Goal: Information Seeking & Learning: Learn about a topic

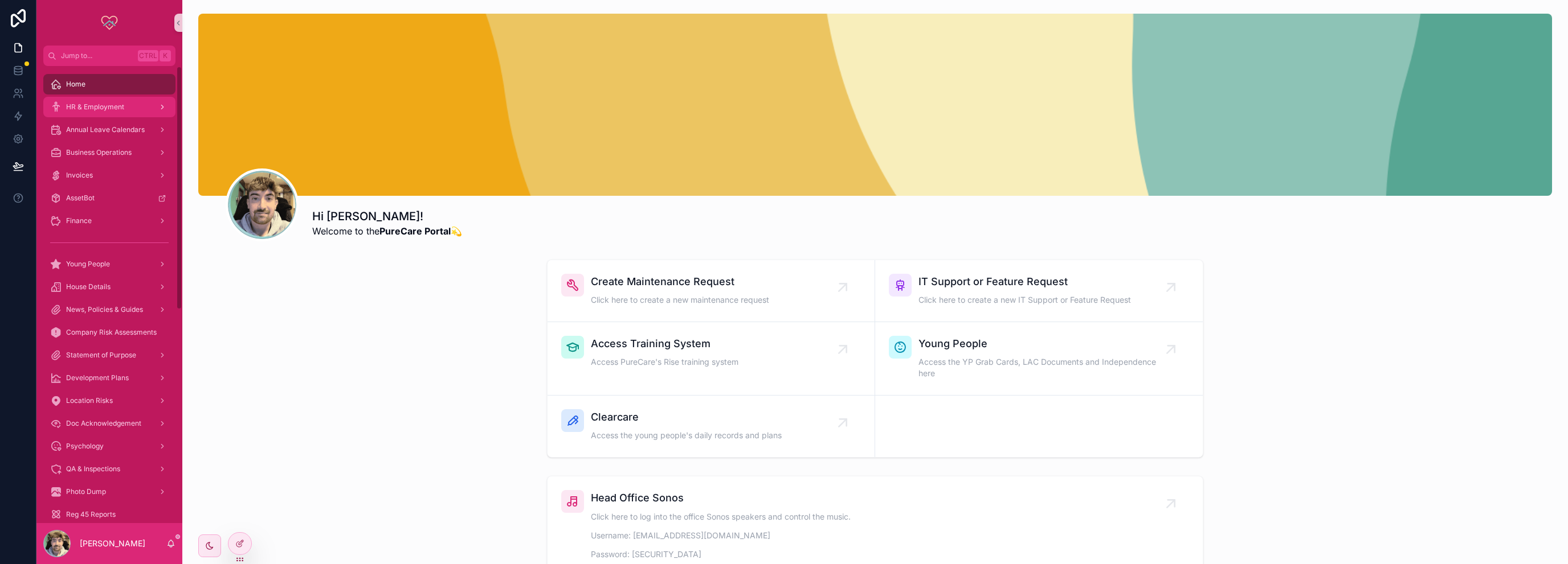
click at [87, 110] on span "HR & Employment" at bounding box center [95, 107] width 58 height 9
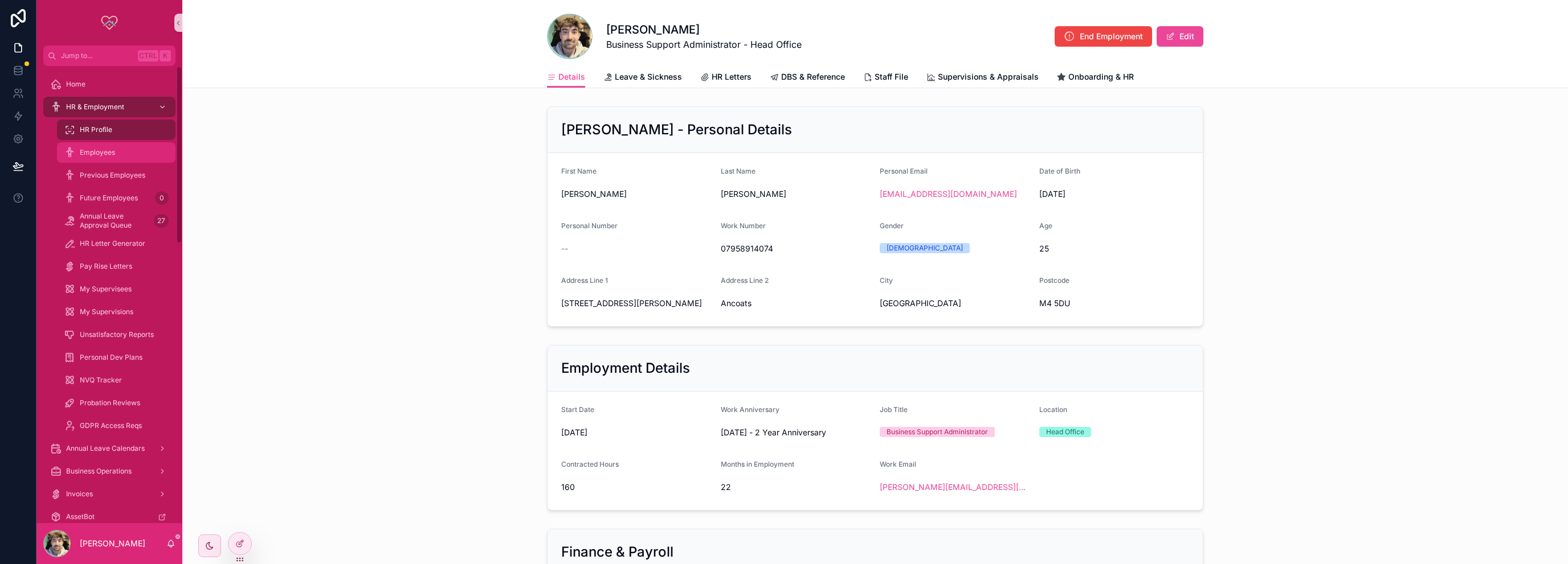
click at [132, 152] on div "Employees" at bounding box center [117, 152] width 105 height 18
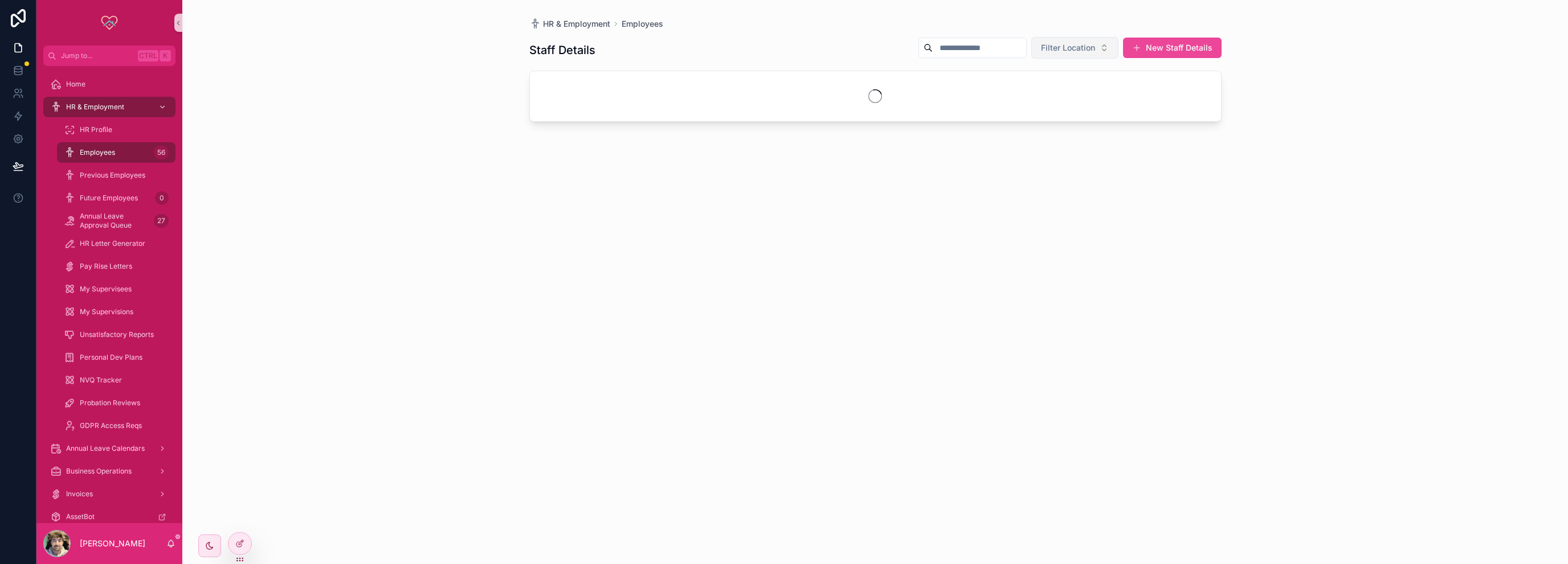
click at [1058, 52] on span "Filter Location" at bounding box center [1068, 48] width 54 height 11
click at [1043, 92] on div "[GEOGRAPHIC_DATA]" at bounding box center [1075, 93] width 137 height 18
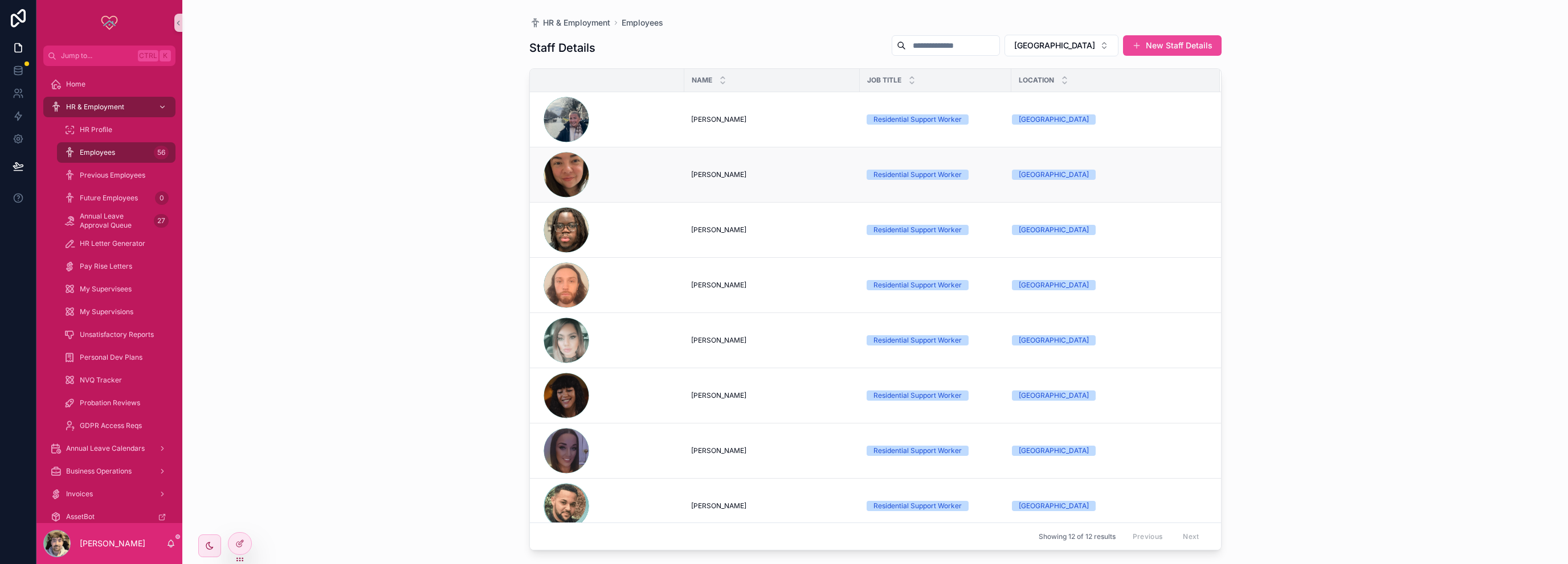
click at [729, 173] on span "[PERSON_NAME]" at bounding box center [719, 175] width 55 height 9
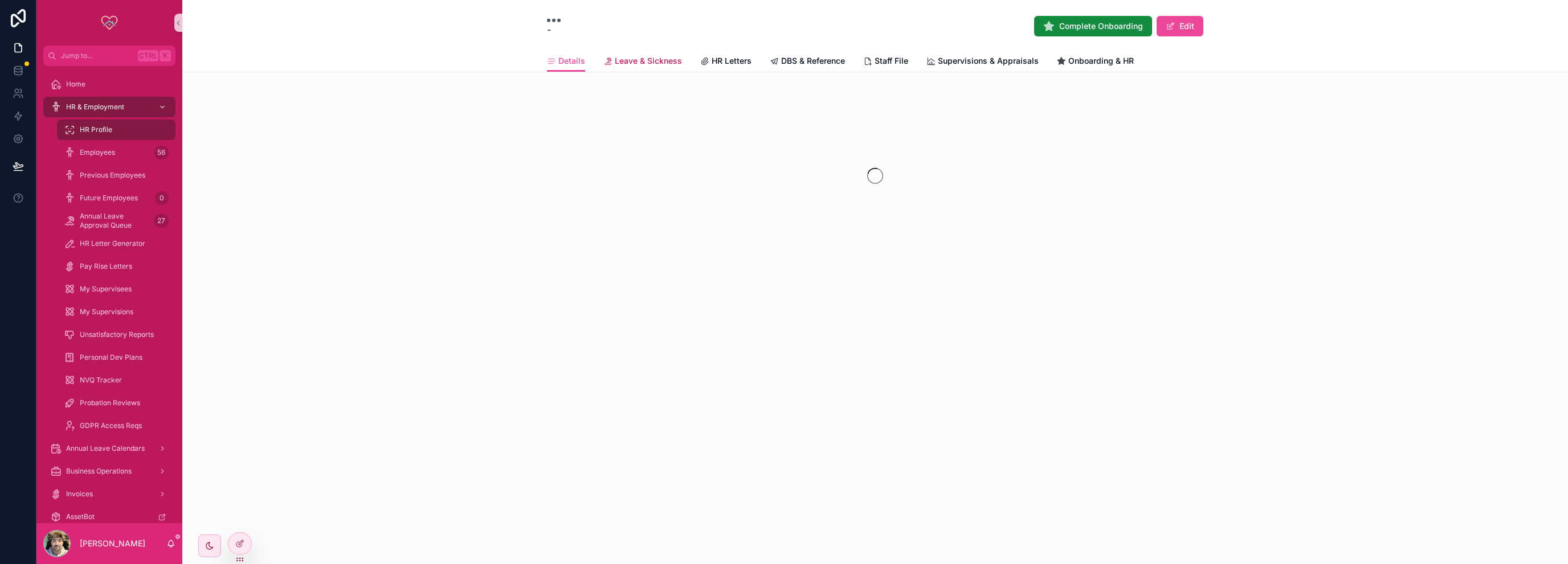
click at [647, 67] on link "Leave & Sickness" at bounding box center [643, 62] width 79 height 23
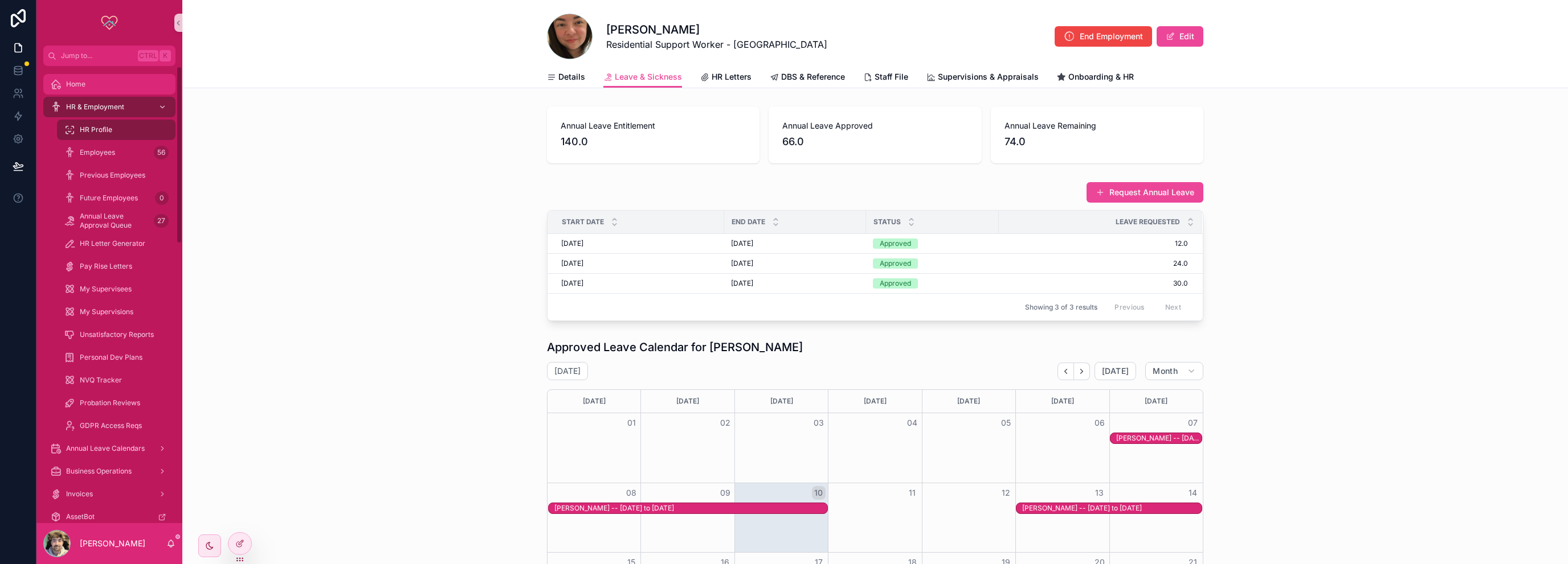
click at [100, 85] on div "Home" at bounding box center [109, 84] width 119 height 18
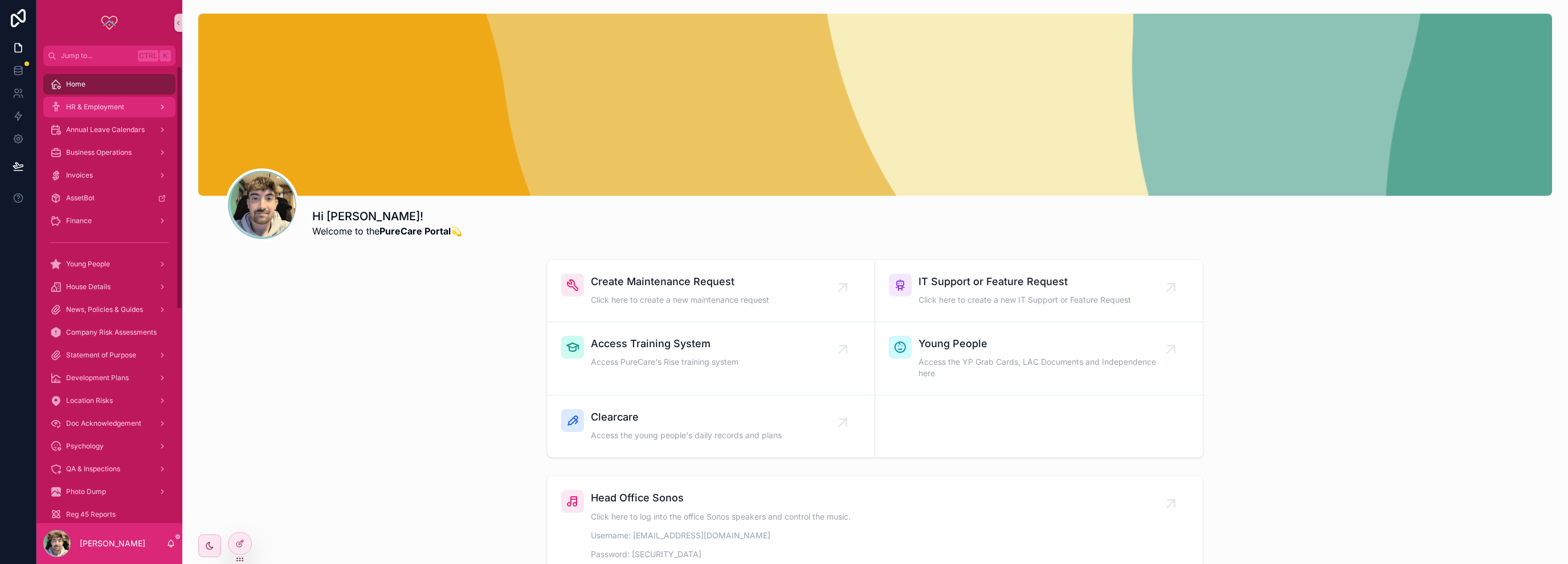
click at [68, 104] on span "HR & Employment" at bounding box center [95, 107] width 58 height 9
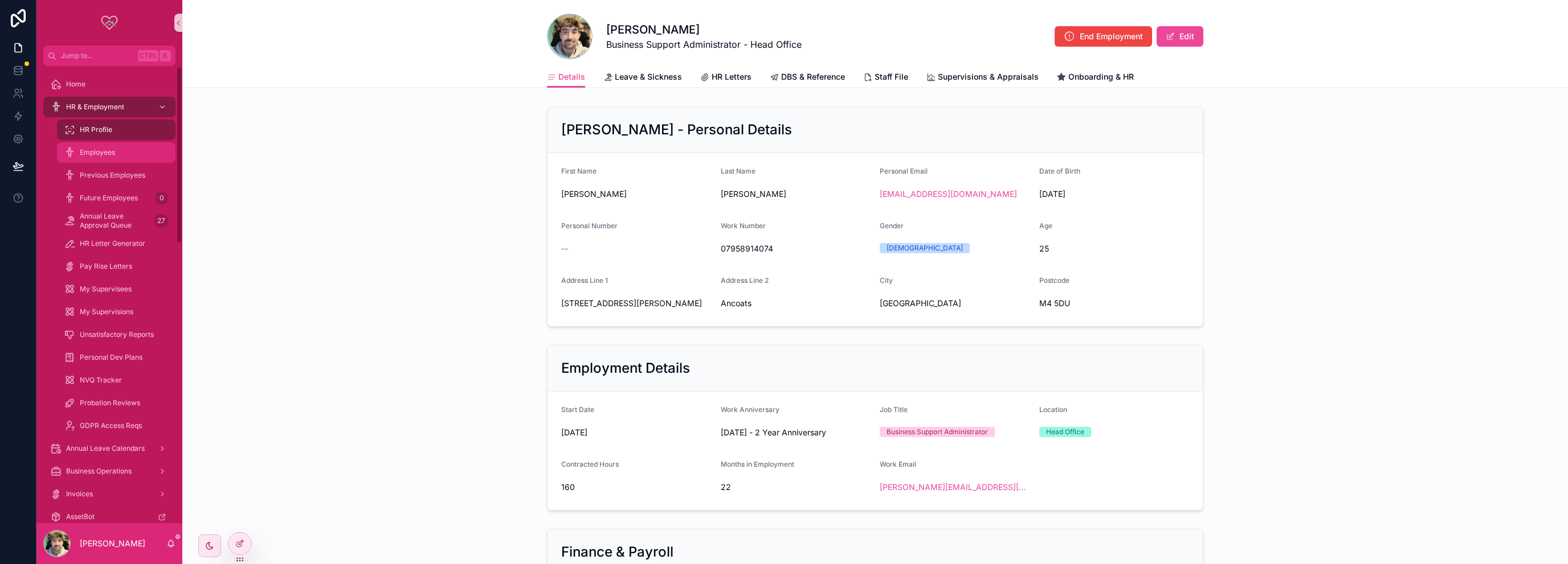
click at [105, 143] on div "Employees" at bounding box center [117, 152] width 105 height 18
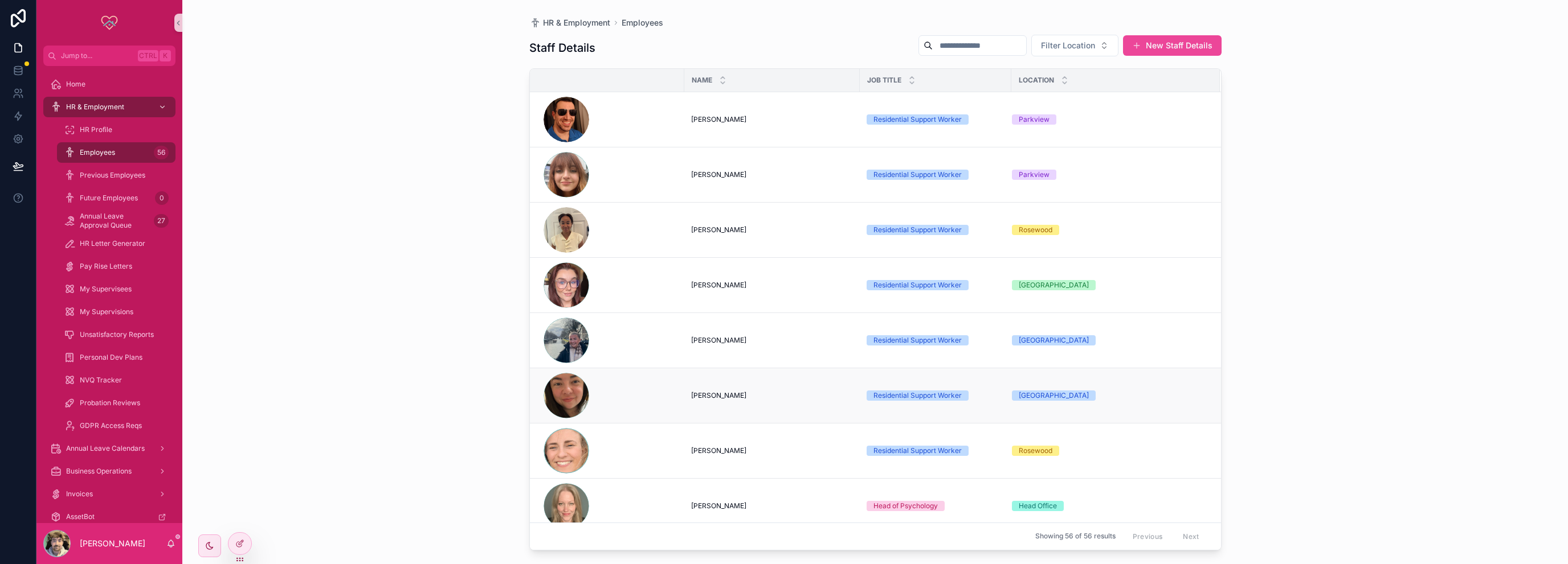
click at [716, 393] on span "[PERSON_NAME]" at bounding box center [719, 396] width 55 height 9
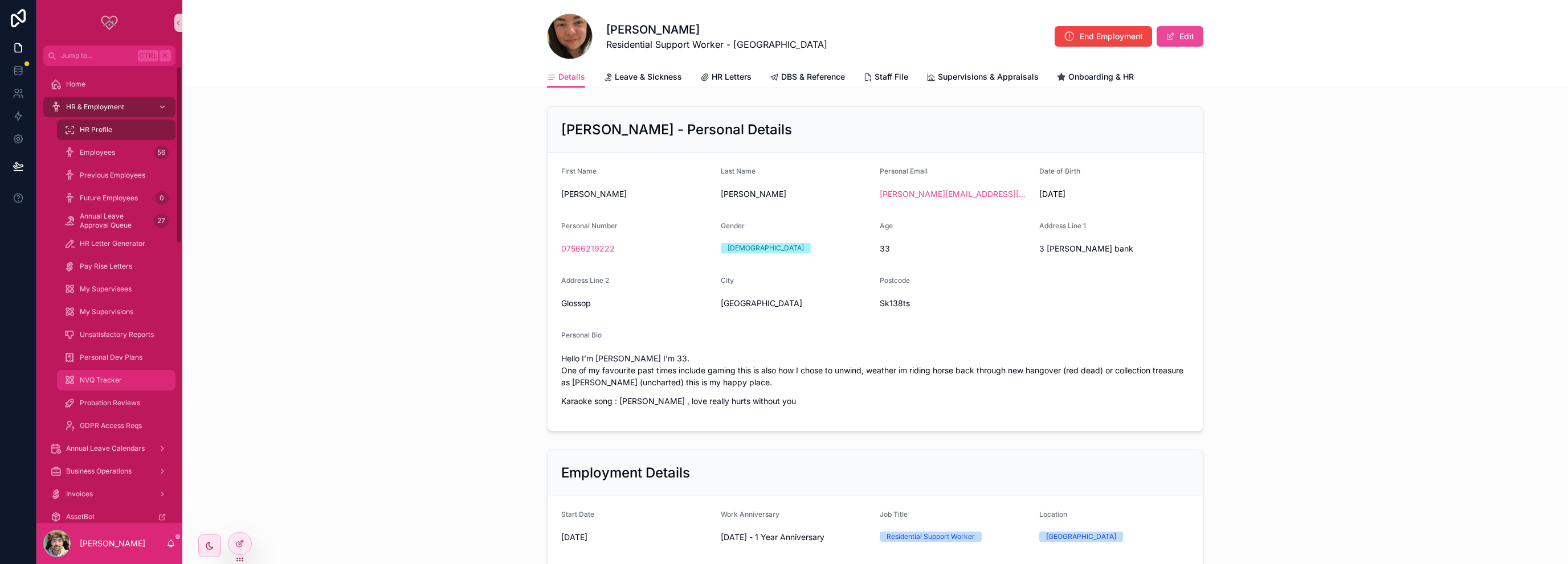
scroll to position [717, 0]
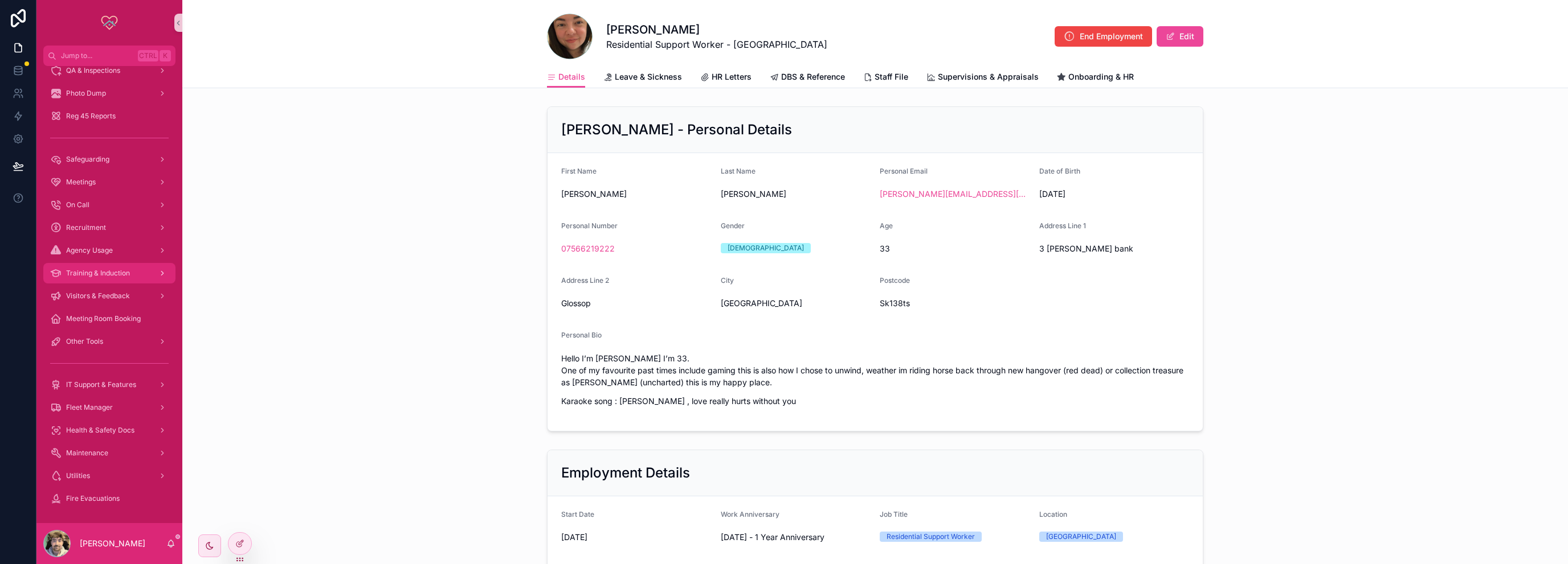
click at [109, 273] on span "Training & Induction" at bounding box center [98, 273] width 64 height 9
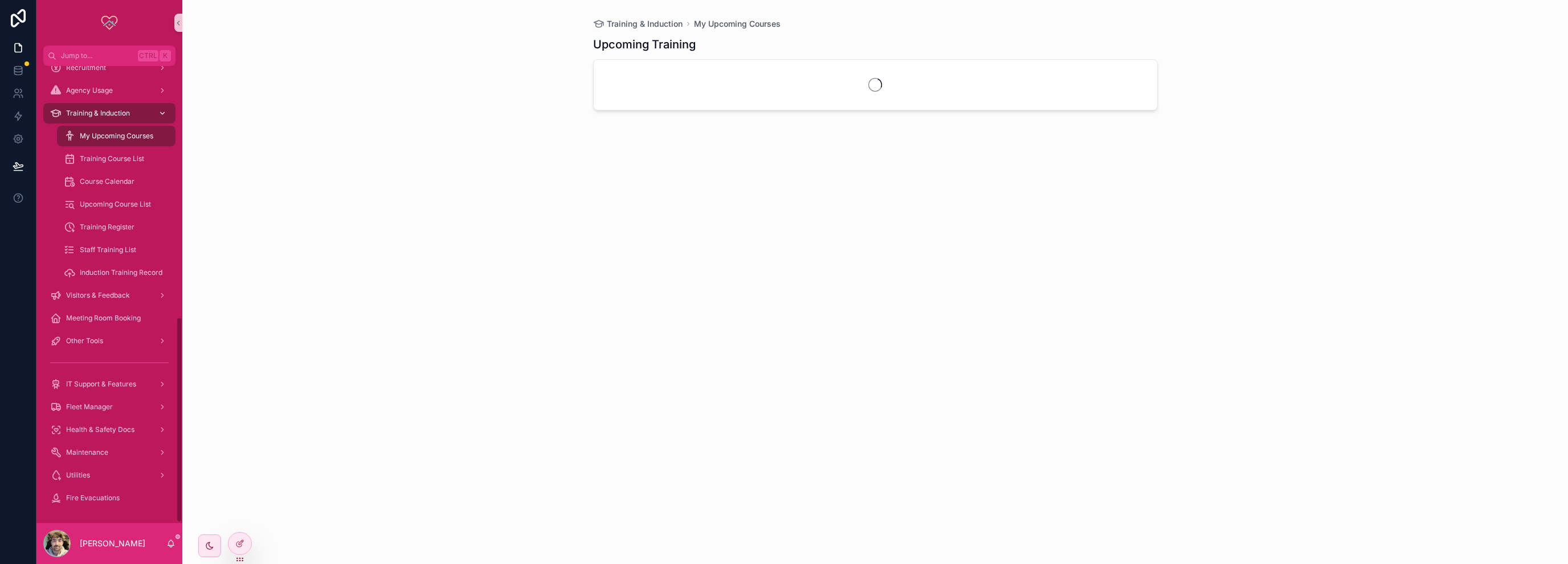
scroll to position [558, 0]
click at [117, 159] on span "Training Course List" at bounding box center [112, 160] width 65 height 9
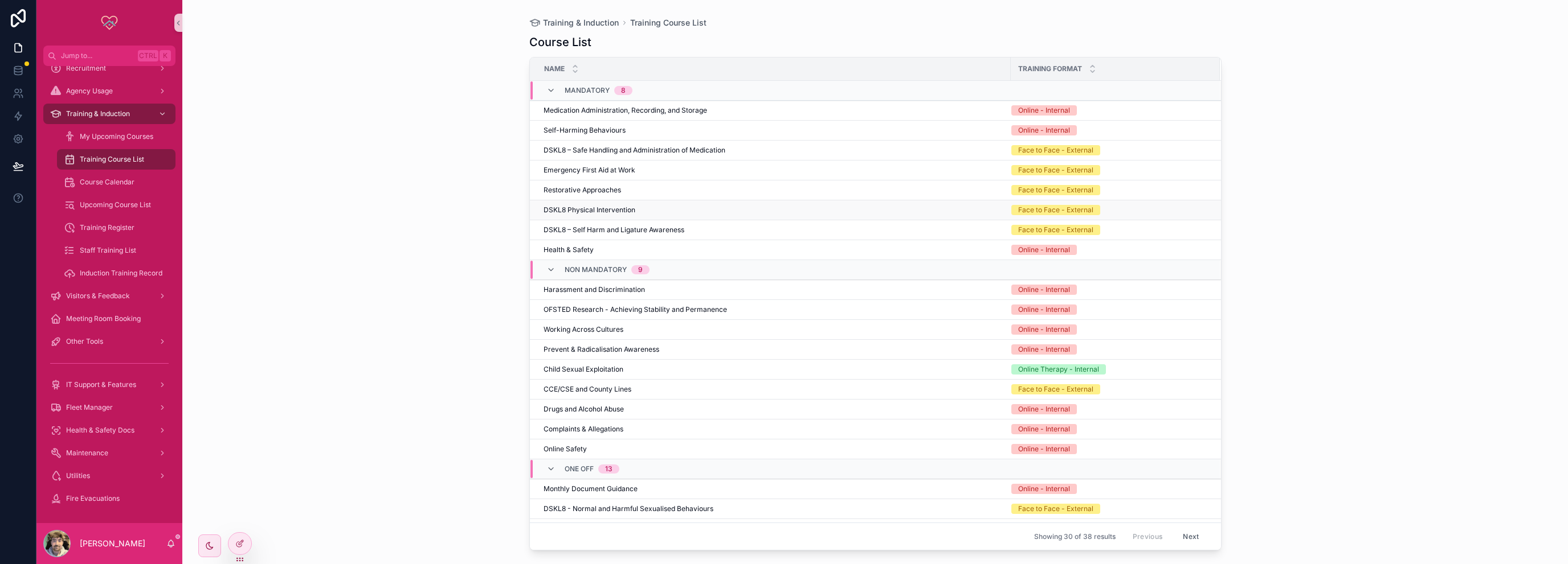
click at [616, 209] on span "DSKL8 Physical Intervention" at bounding box center [589, 210] width 92 height 9
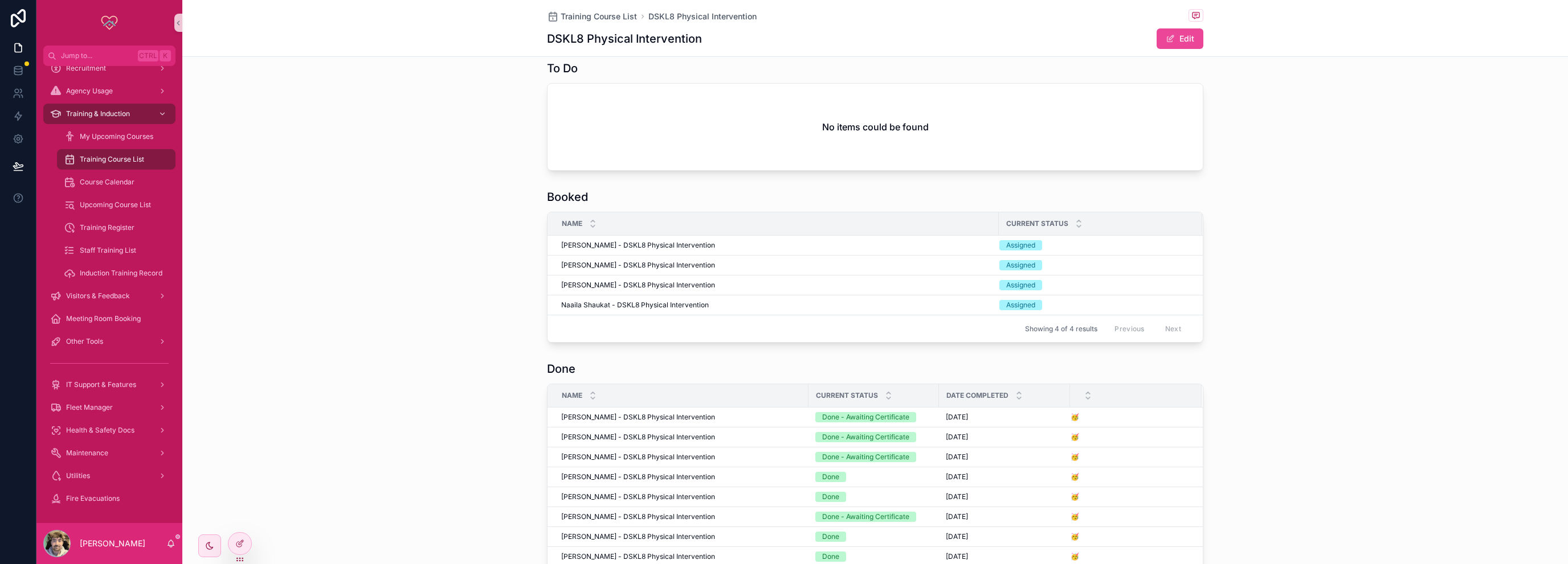
scroll to position [285, 0]
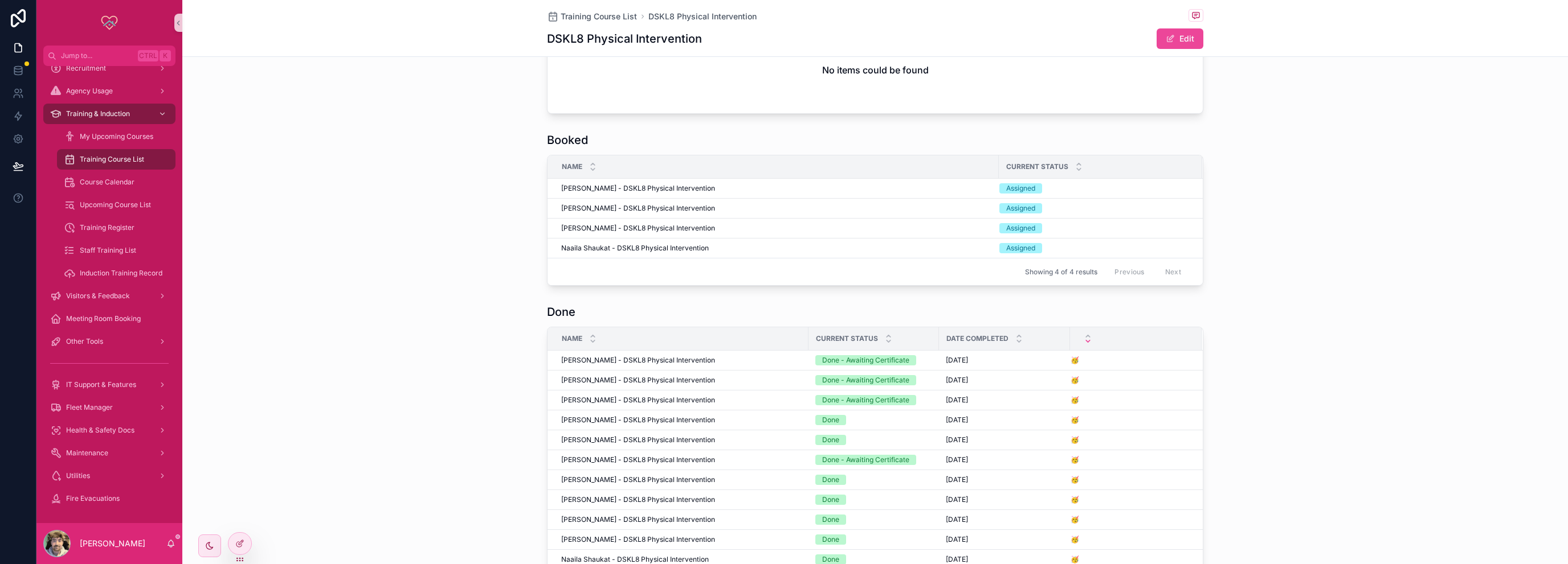
click at [1084, 345] on icon "scrollable content" at bounding box center [1088, 341] width 7 height 7
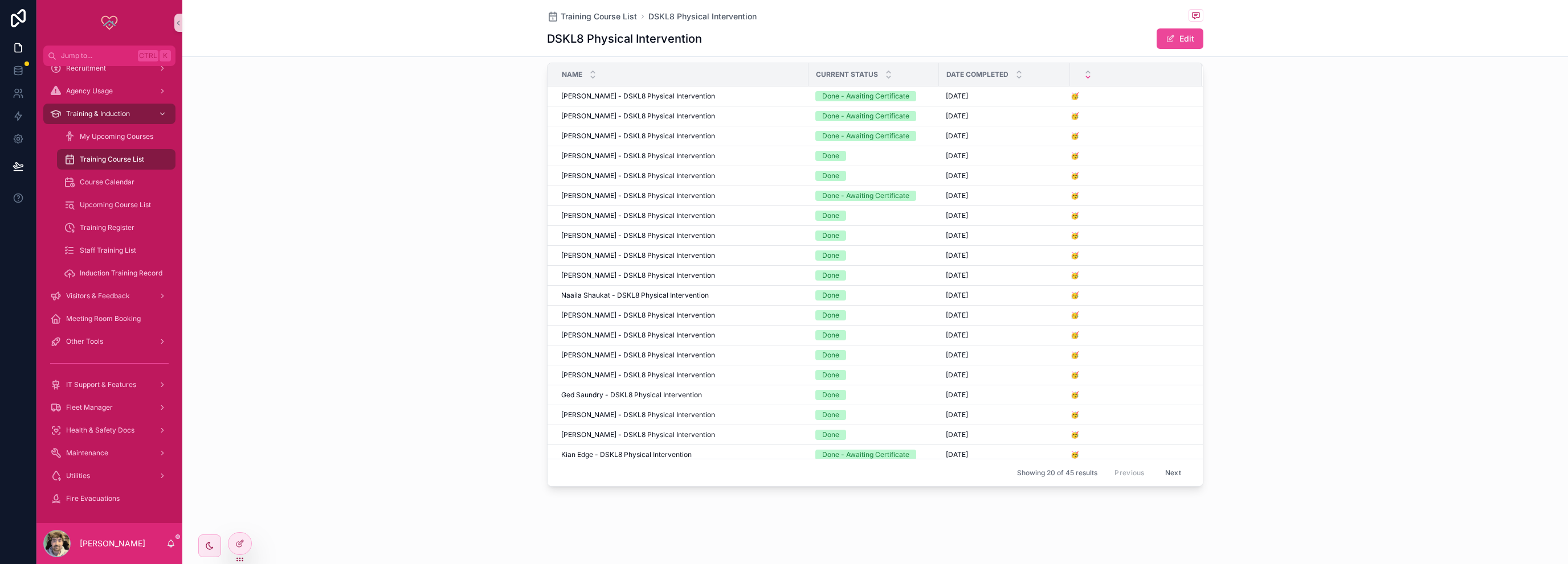
scroll to position [555, 0]
click at [1162, 474] on button "Next" at bounding box center [1173, 472] width 32 height 17
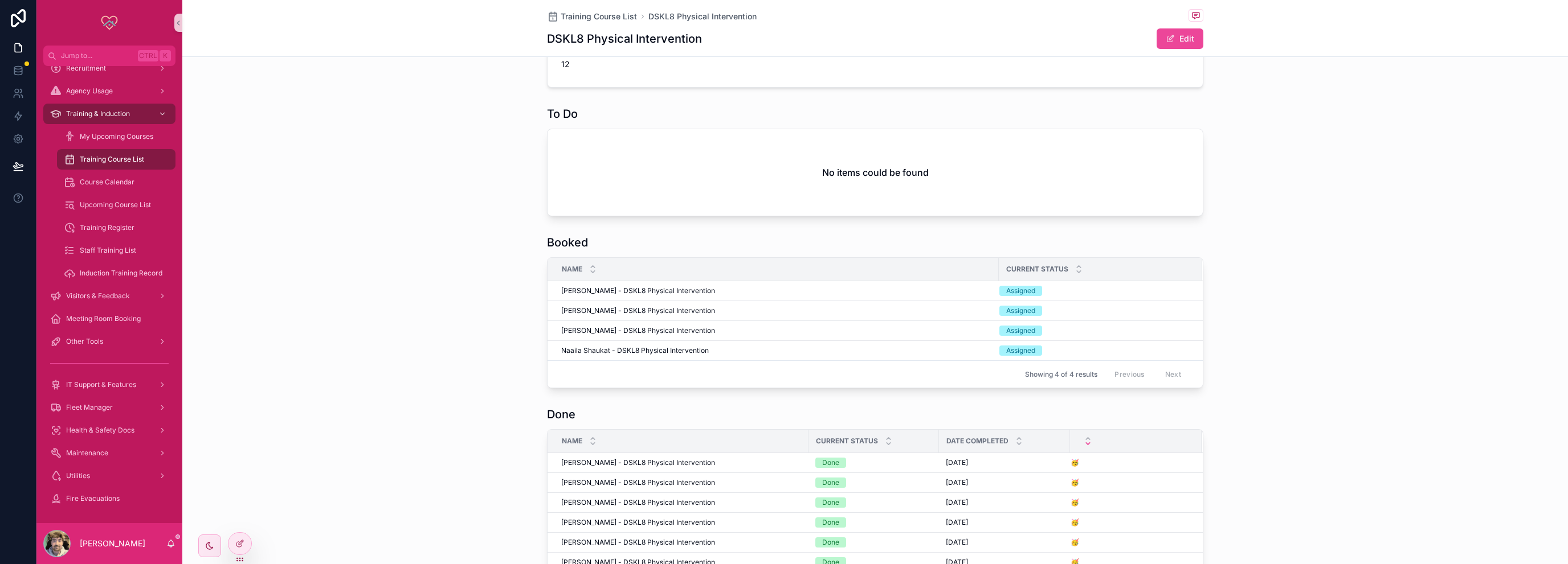
scroll to position [555, 0]
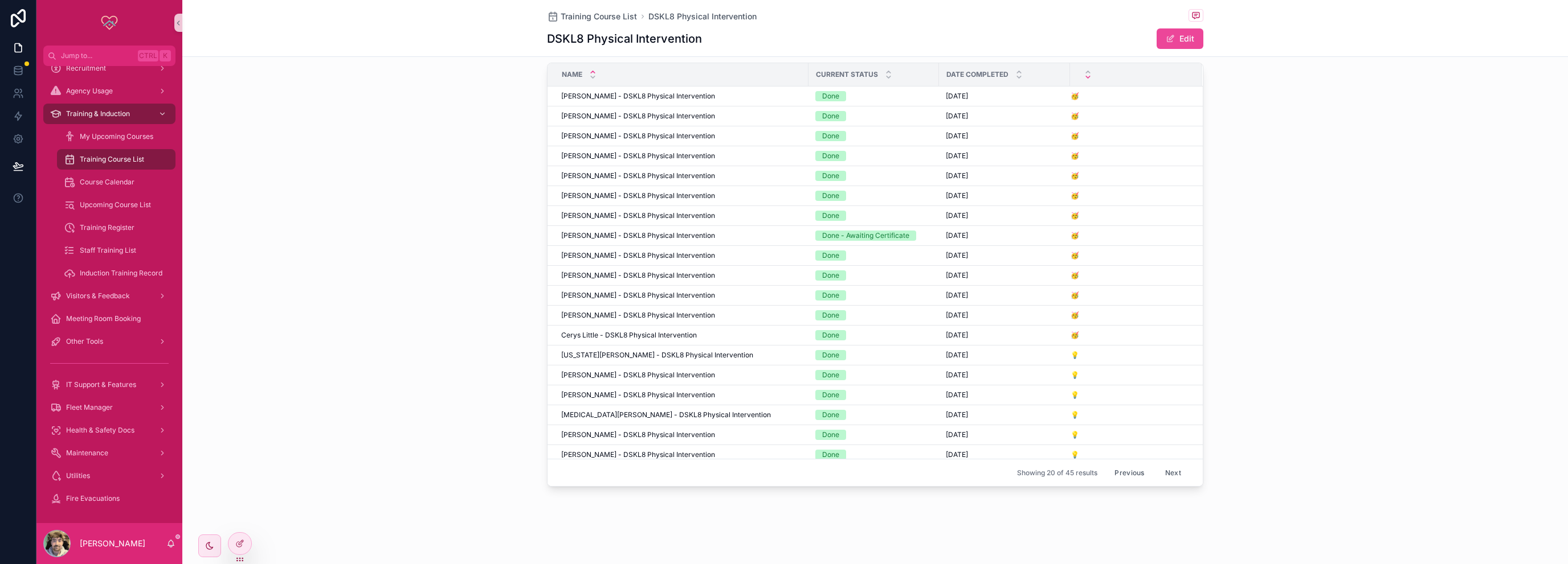
click at [589, 75] on div "scrollable content" at bounding box center [593, 74] width 7 height 13
click at [591, 77] on icon "scrollable content" at bounding box center [593, 77] width 4 height 2
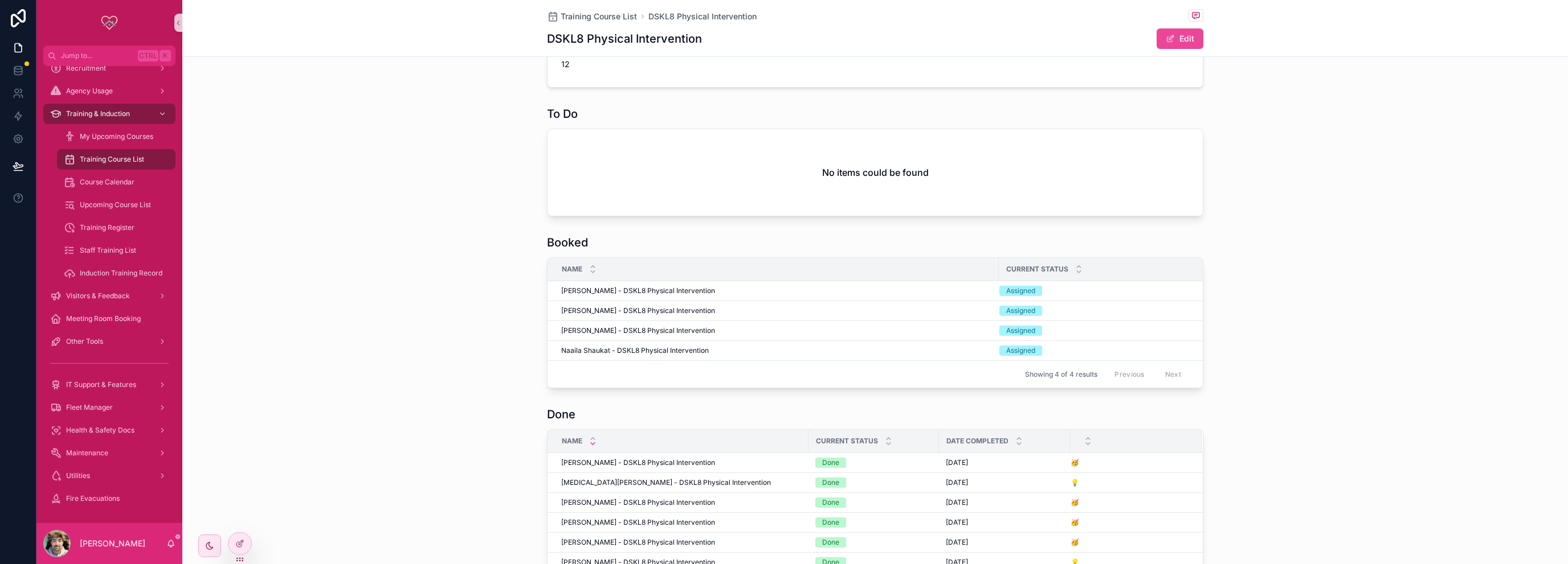
scroll to position [555, 0]
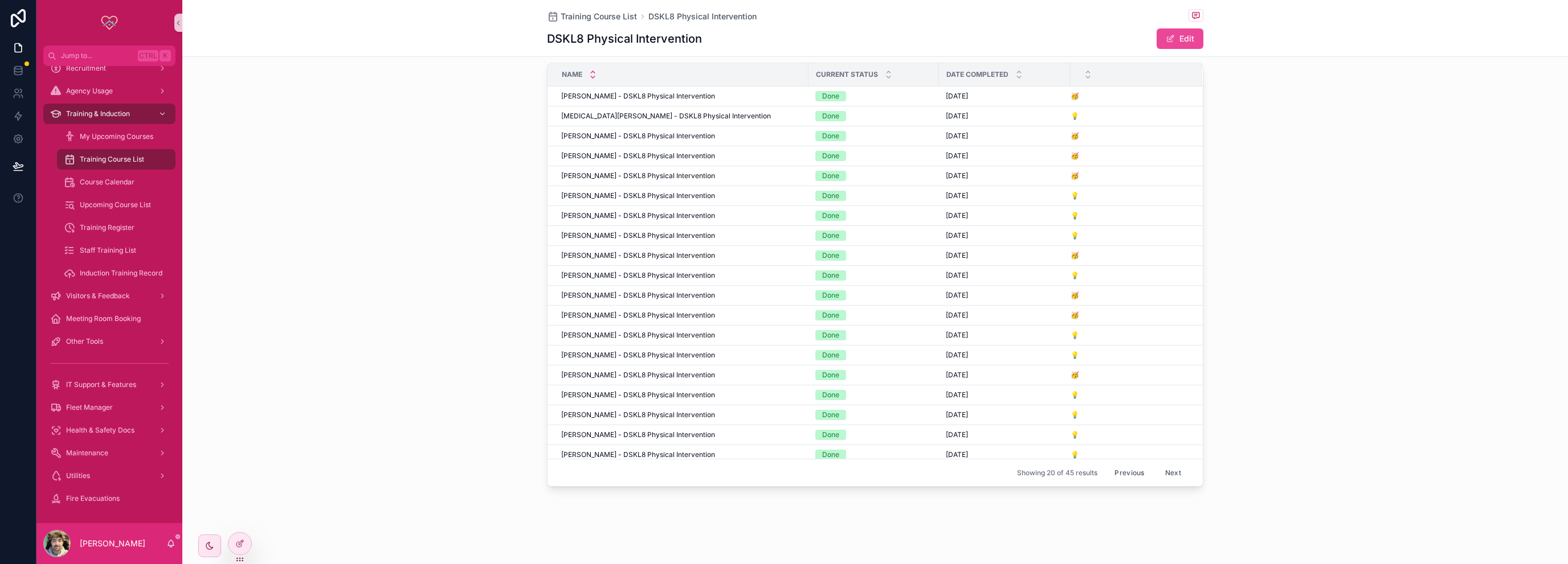
click at [589, 71] on icon "scrollable content" at bounding box center [593, 71] width 7 height 7
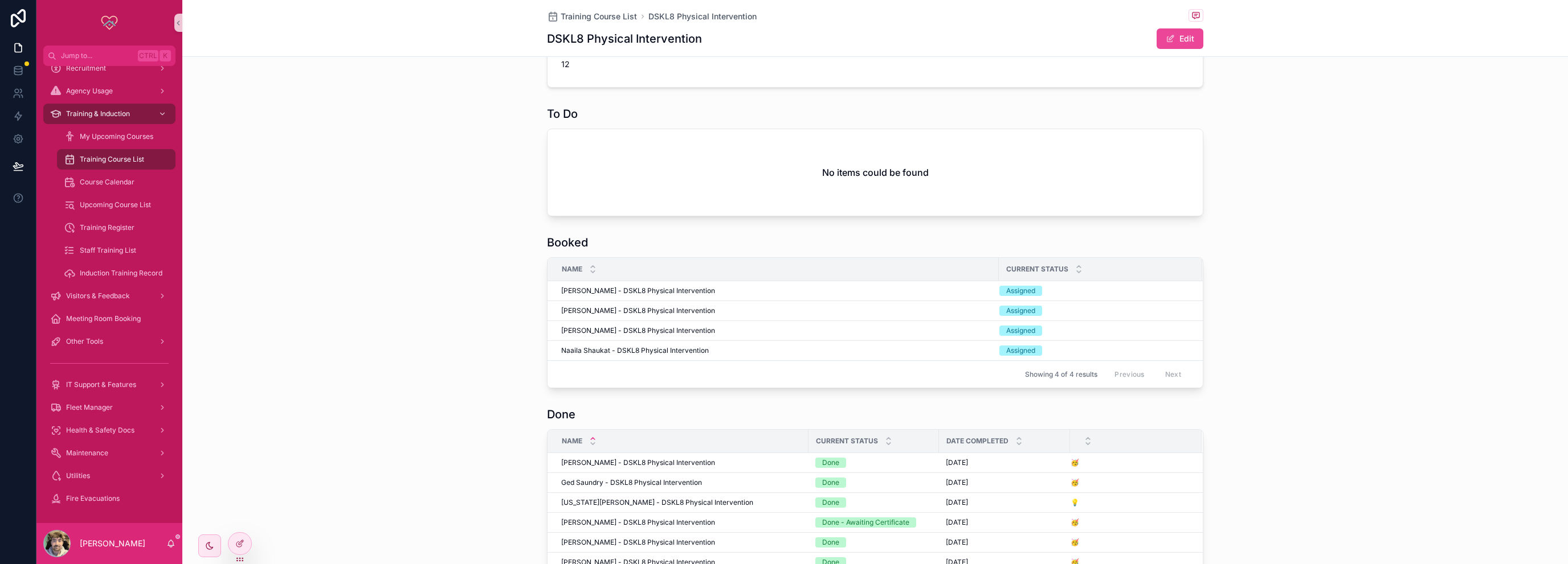
scroll to position [555, 0]
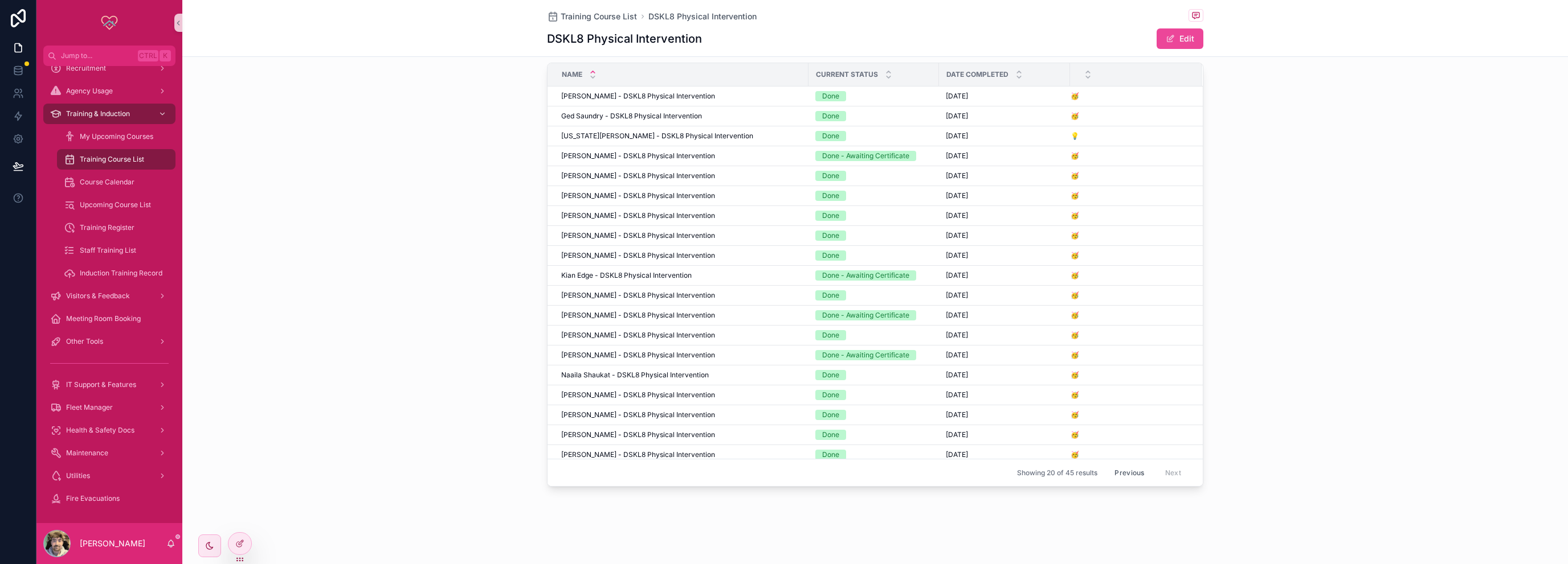
click at [1126, 474] on button "Previous" at bounding box center [1130, 472] width 46 height 17
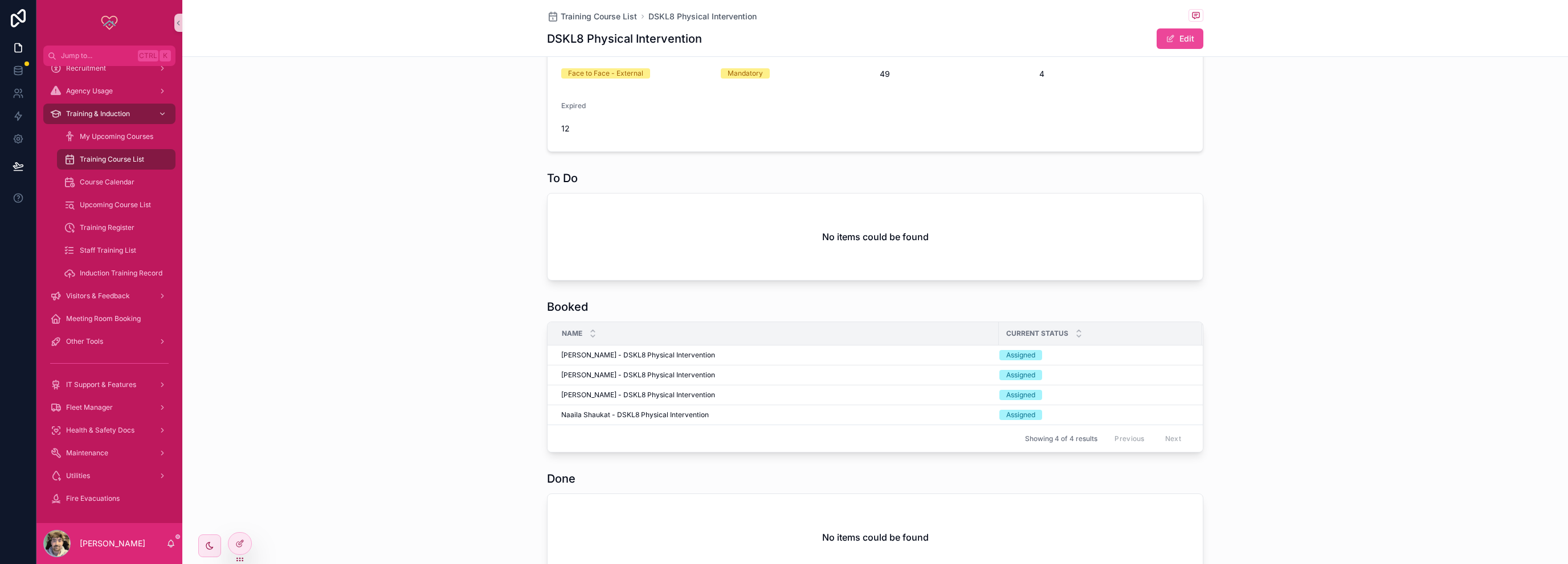
scroll to position [219, 0]
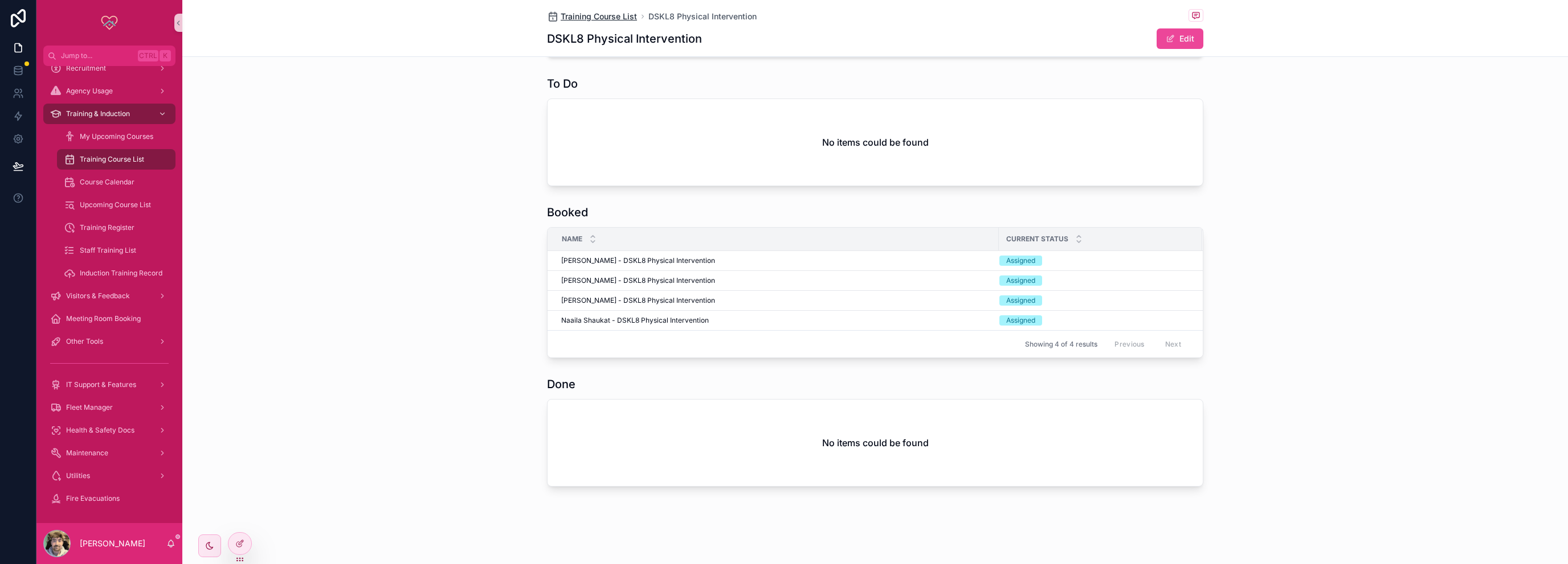
click at [604, 12] on span "Training Course List" at bounding box center [598, 16] width 76 height 11
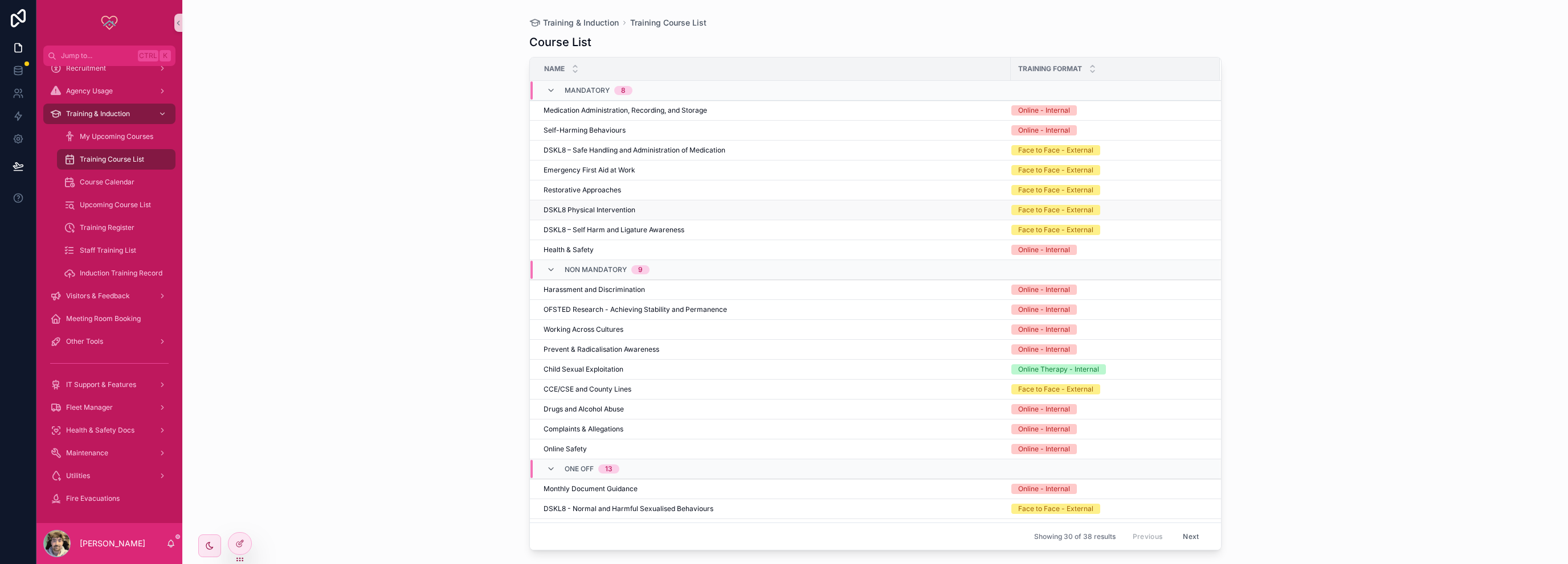
click at [593, 202] on td "DSKL8 Physical Intervention DSKL8 Physical Intervention" at bounding box center [771, 211] width 481 height 20
click at [590, 205] on span "DSKL8 Physical Intervention" at bounding box center [589, 210] width 92 height 9
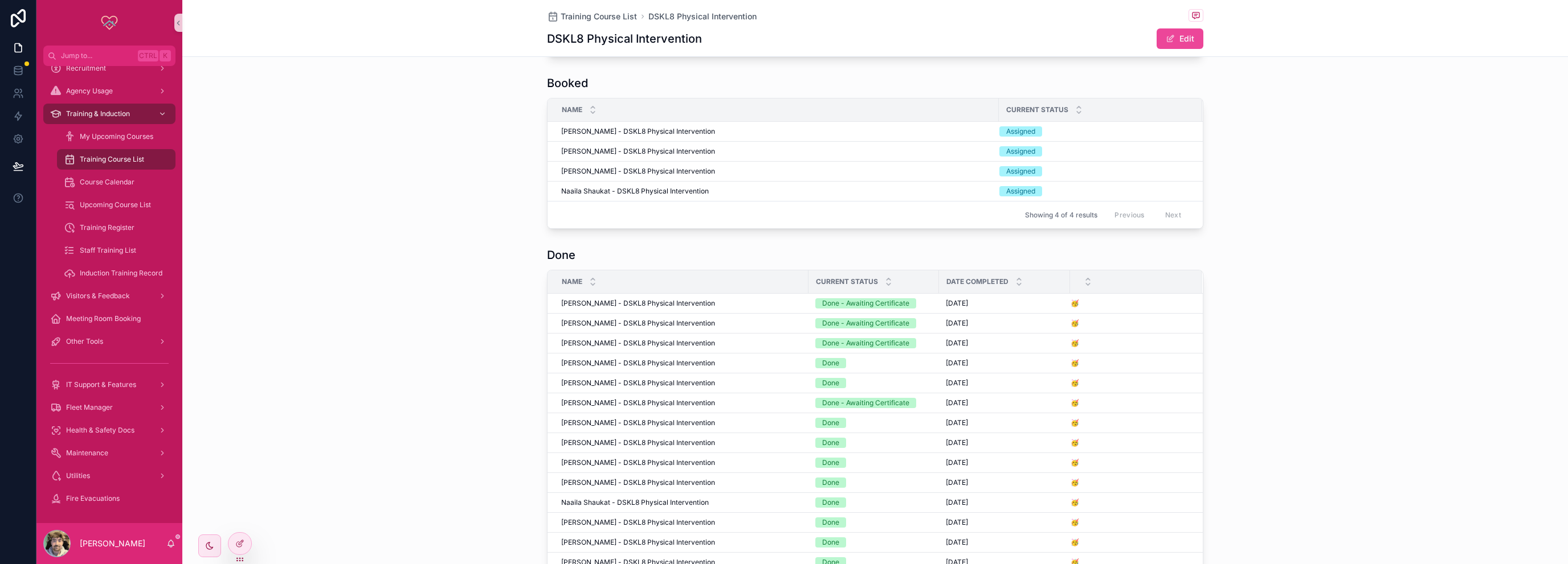
scroll to position [23, 0]
click at [589, 282] on icon "scrollable content" at bounding box center [593, 279] width 7 height 7
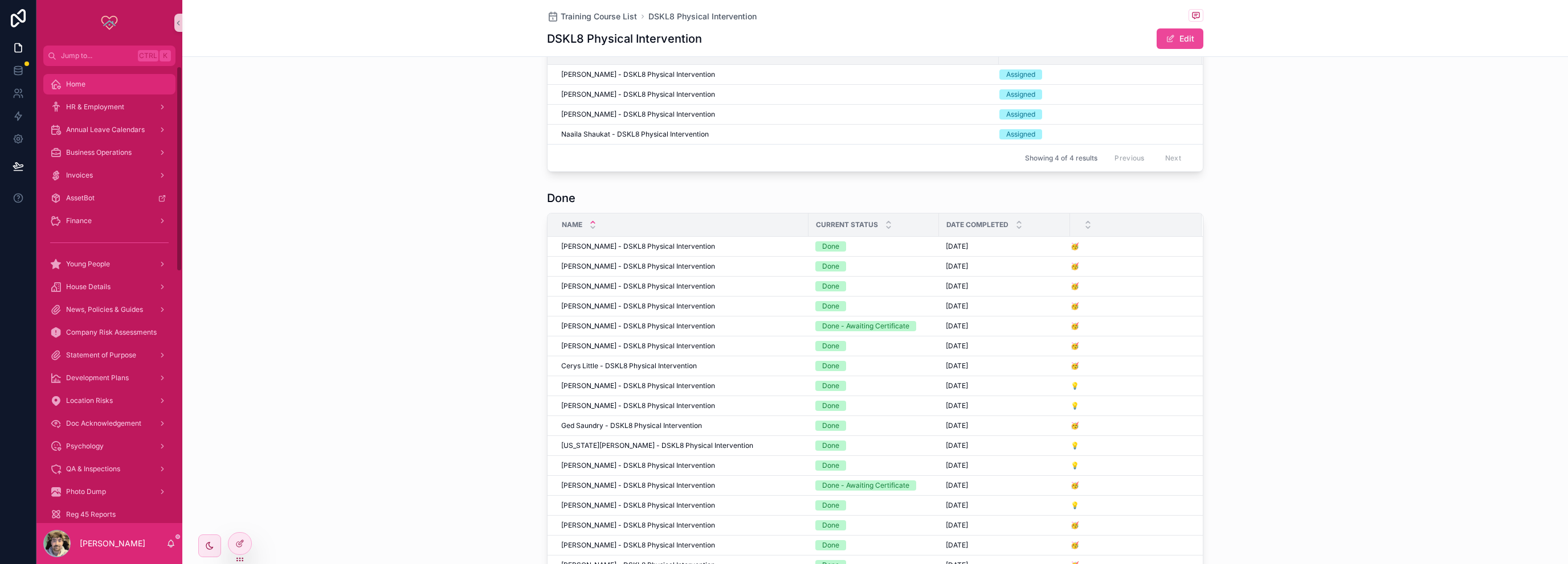
click at [112, 79] on div "Home" at bounding box center [109, 84] width 119 height 18
